Goal: Check status: Check status

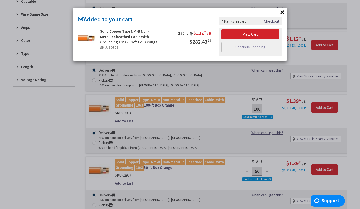
click at [282, 15] on button "×" at bounding box center [282, 12] width 8 height 8
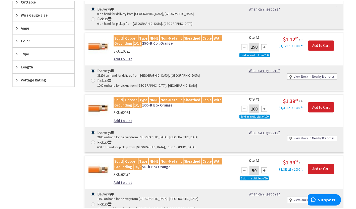
scroll to position [185, 0]
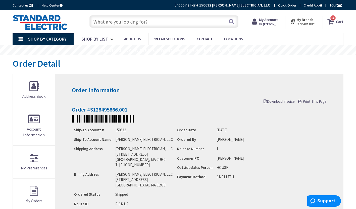
click at [271, 20] on strong "My Account" at bounding box center [268, 19] width 19 height 5
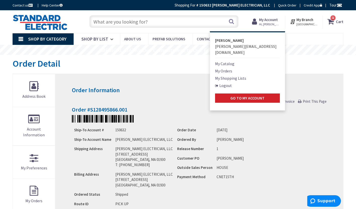
click at [259, 21] on icon at bounding box center [255, 21] width 7 height 9
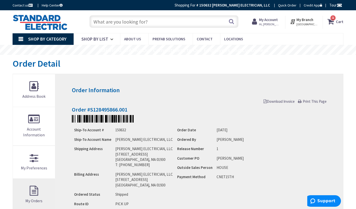
click at [42, 199] on span "My Orders" at bounding box center [33, 201] width 17 height 5
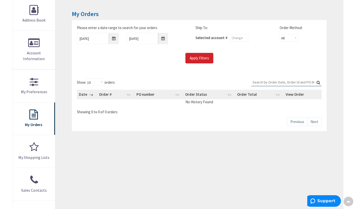
scroll to position [77, 0]
click at [192, 59] on input "Apply Filters" at bounding box center [199, 57] width 28 height 11
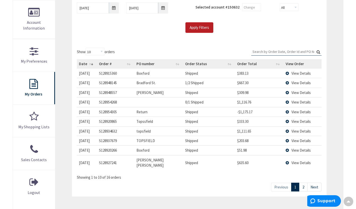
scroll to position [107, 0]
click at [294, 72] on span "View Details" at bounding box center [300, 73] width 19 height 5
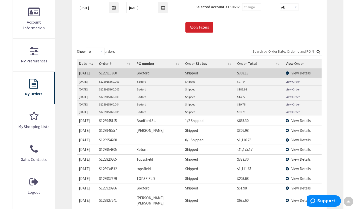
click at [295, 89] on link "View Order" at bounding box center [293, 89] width 14 height 4
click at [303, 120] on span "View Details" at bounding box center [300, 121] width 19 height 5
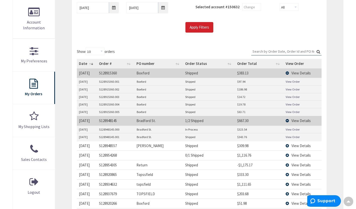
click at [293, 146] on span "View Details" at bounding box center [300, 146] width 19 height 5
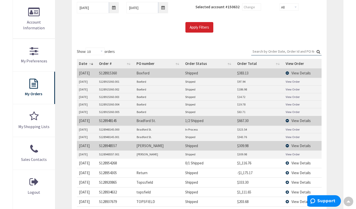
click at [295, 155] on link "View Order" at bounding box center [293, 154] width 14 height 4
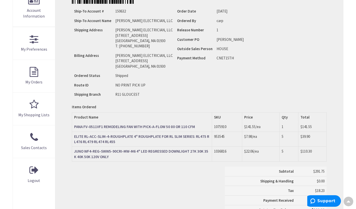
scroll to position [119, 0]
